Goal: Obtain resource: Obtain resource

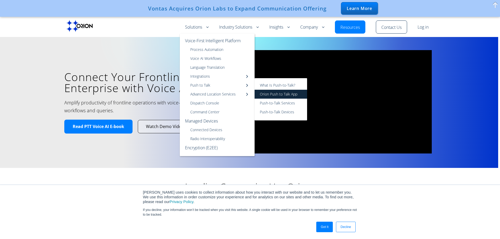
click at [275, 92] on link "Orion Push to Talk App" at bounding box center [281, 94] width 53 height 9
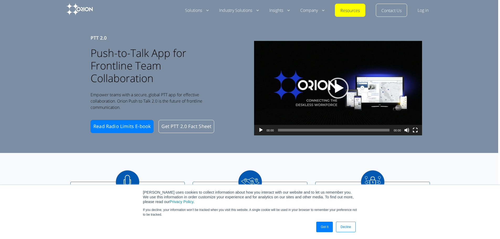
click at [343, 9] on link "Resources" at bounding box center [350, 11] width 19 height 6
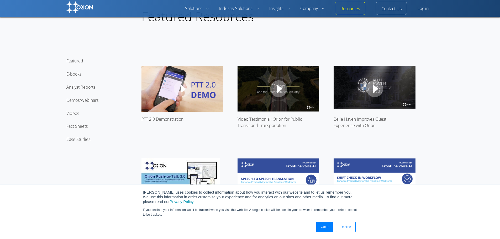
scroll to position [79, 0]
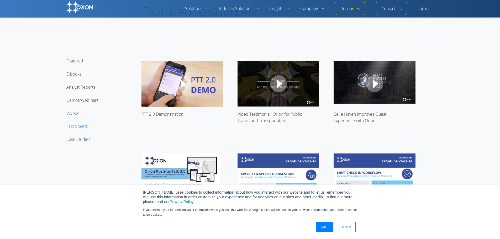
click at [81, 127] on link "Fact Sheets" at bounding box center [76, 126] width 21 height 6
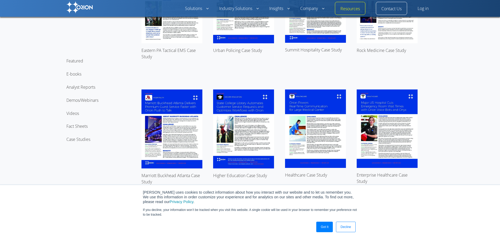
scroll to position [2128, 0]
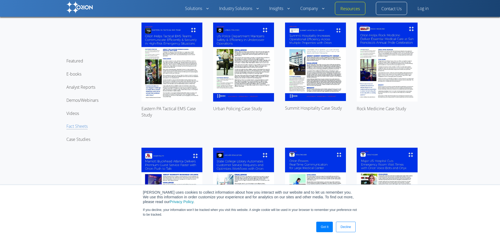
click at [87, 126] on link "Fact Sheets" at bounding box center [76, 126] width 21 height 6
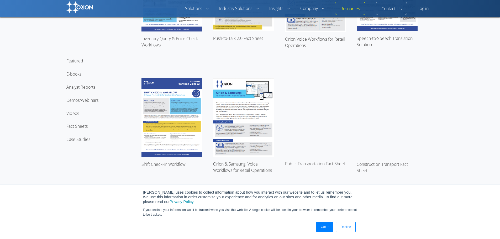
scroll to position [1282, 0]
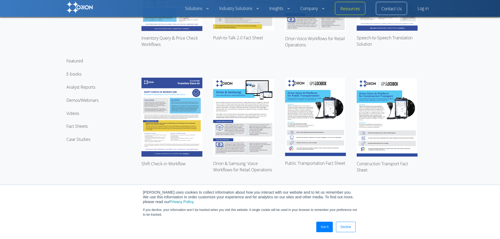
click at [316, 113] on img at bounding box center [315, 117] width 61 height 79
